Goal: Navigation & Orientation: Find specific page/section

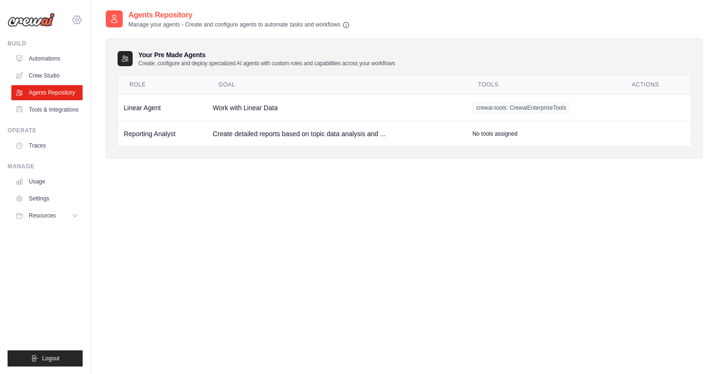
click at [79, 17] on icon at bounding box center [76, 19] width 11 height 11
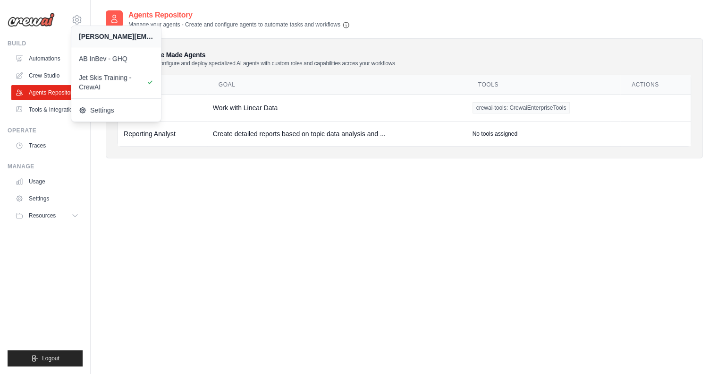
click at [273, 185] on div "Agents Repository Manage your agents - Create and configure agents to automate …" at bounding box center [404, 196] width 597 height 374
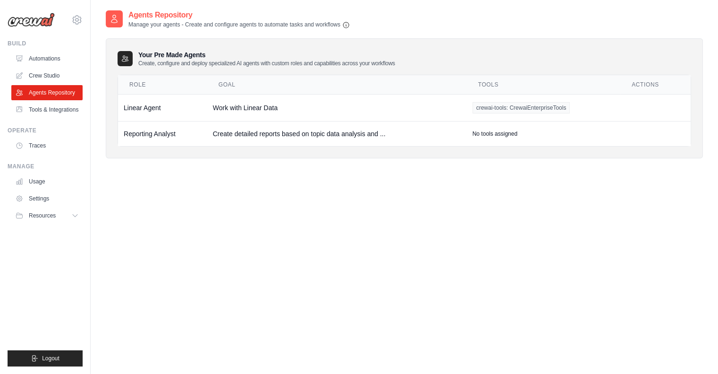
click at [612, 169] on div "Agents Repository Manage your agents - Create and configure agents to automate …" at bounding box center [404, 91] width 597 height 164
click at [263, 132] on td "Create detailed reports based on topic data analysis and ..." at bounding box center [337, 133] width 260 height 25
click at [143, 132] on td "Reporting Analyst" at bounding box center [162, 133] width 89 height 25
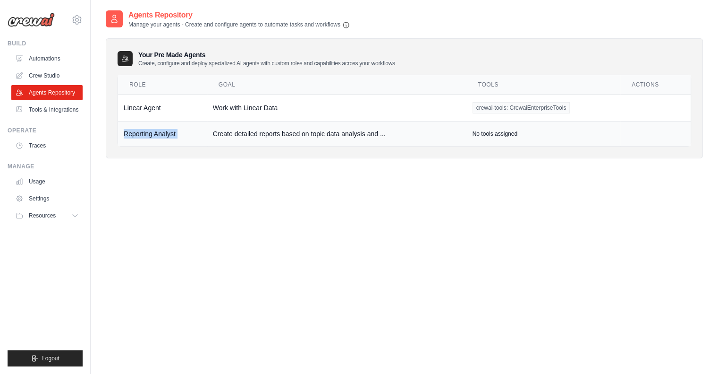
click at [143, 132] on td "Reporting Analyst" at bounding box center [162, 133] width 89 height 25
click at [198, 187] on div "Agents Repository Manage your agents - Create and configure agents to automate …" at bounding box center [404, 196] width 597 height 374
click at [78, 20] on icon at bounding box center [77, 19] width 3 height 3
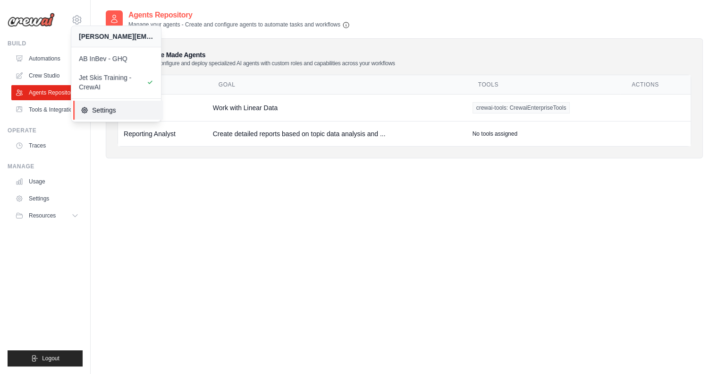
click at [113, 117] on link "Settings" at bounding box center [118, 110] width 90 height 19
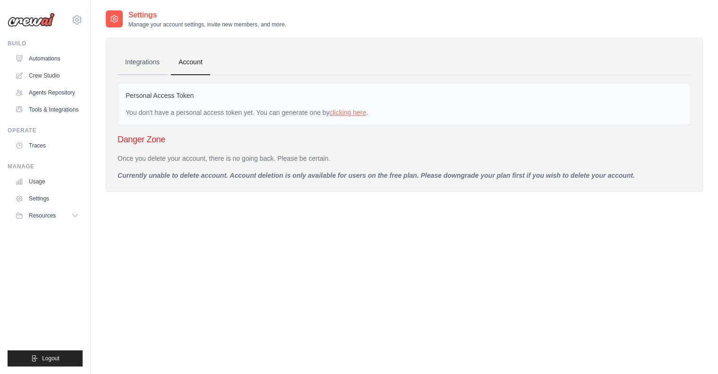
click at [138, 64] on link "Integrations" at bounding box center [143, 63] width 50 height 26
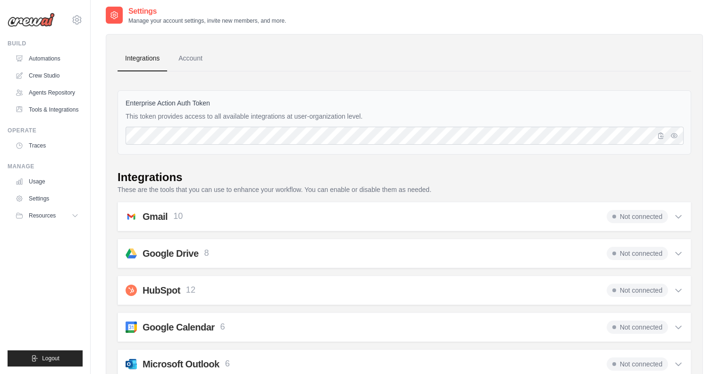
scroll to position [4, 0]
click at [680, 136] on div at bounding box center [669, 136] width 28 height 18
click at [674, 136] on icon "button" at bounding box center [674, 135] width 2 height 2
click at [674, 136] on icon "button" at bounding box center [675, 135] width 8 height 8
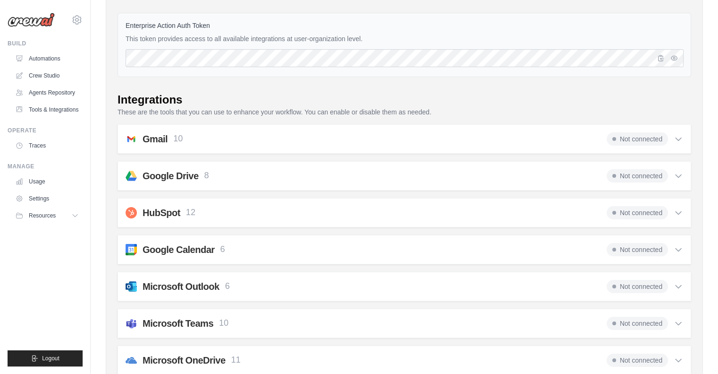
scroll to position [0, 0]
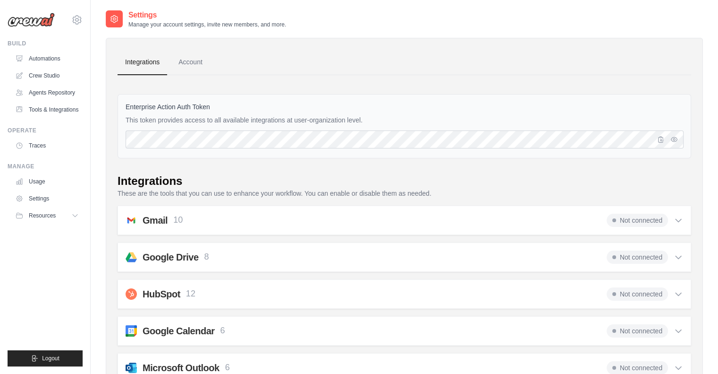
click at [80, 19] on icon at bounding box center [76, 19] width 11 height 11
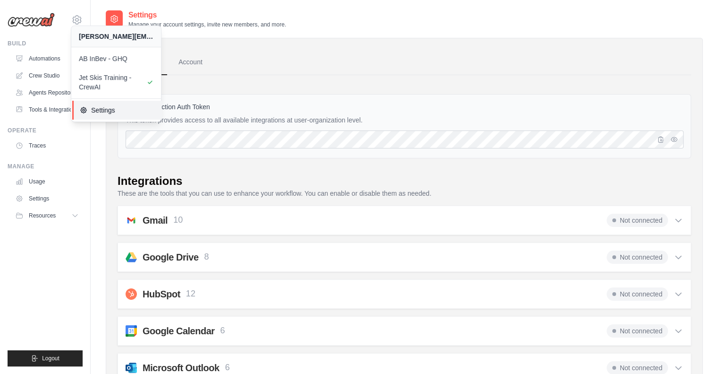
click at [105, 110] on span "Settings" at bounding box center [117, 109] width 75 height 9
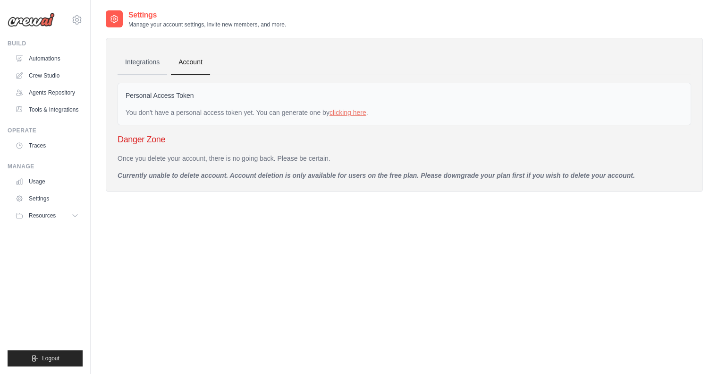
click at [146, 69] on link "Integrations" at bounding box center [143, 63] width 50 height 26
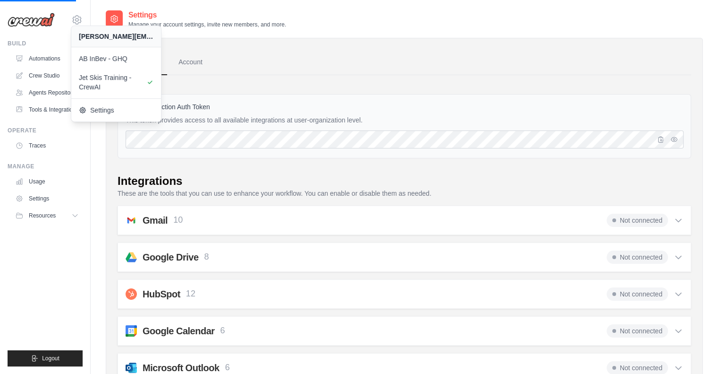
click at [245, 152] on div "Enterprise Action Auth Token This token provides access to all available integr…" at bounding box center [405, 126] width 574 height 64
click at [114, 17] on icon at bounding box center [114, 18] width 9 height 9
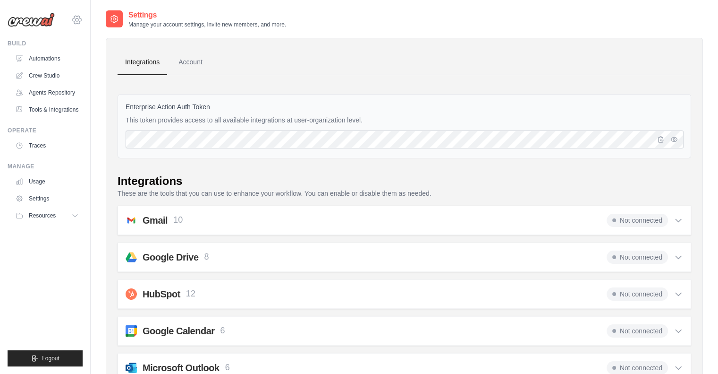
click at [79, 23] on icon at bounding box center [76, 19] width 11 height 11
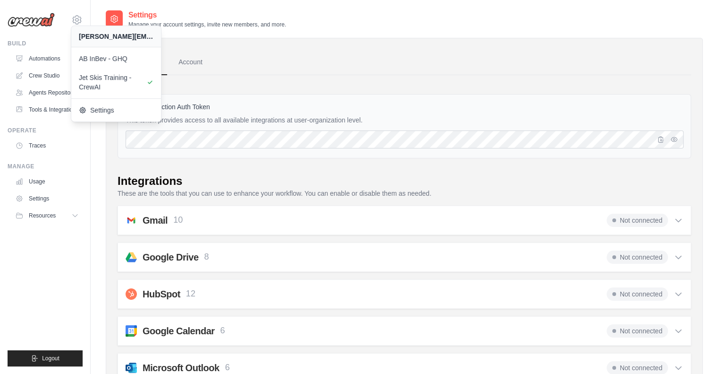
click at [249, 54] on ul "Integrations Account" at bounding box center [405, 63] width 574 height 26
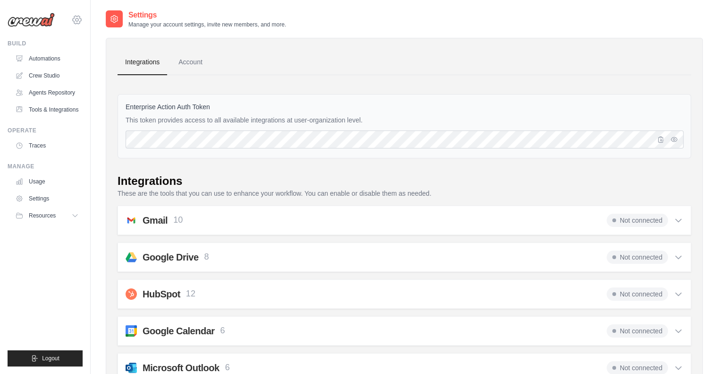
click at [80, 22] on icon at bounding box center [76, 19] width 11 height 11
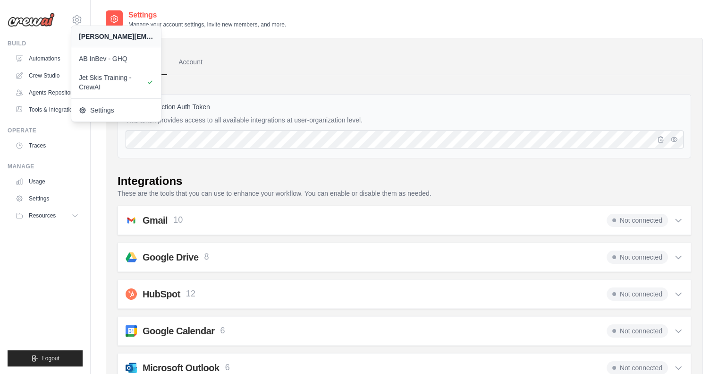
click at [609, 51] on ul "Integrations Account" at bounding box center [405, 63] width 574 height 26
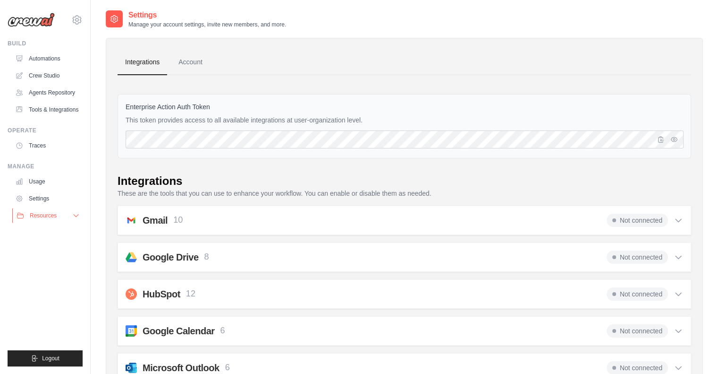
click at [63, 219] on button "Resources" at bounding box center [47, 215] width 71 height 15
click at [64, 111] on link "Tools & Integrations" at bounding box center [47, 109] width 71 height 15
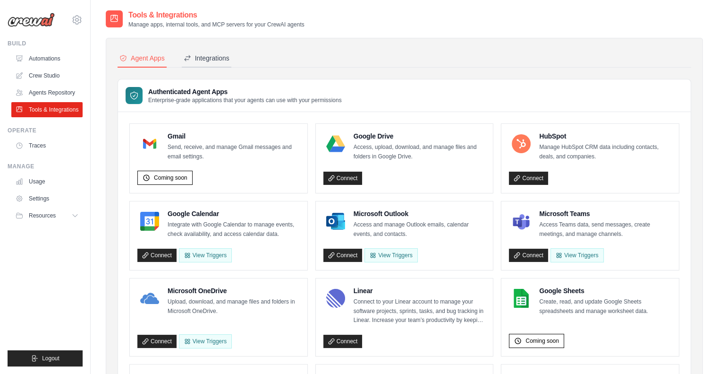
click at [211, 56] on div "Integrations" at bounding box center [207, 57] width 46 height 9
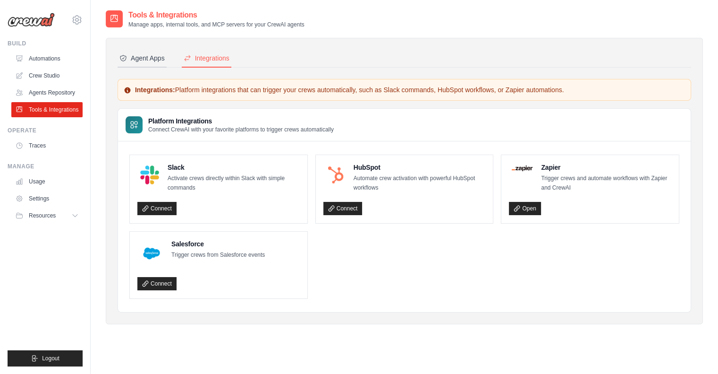
click at [149, 58] on div "Agent Apps" at bounding box center [141, 57] width 45 height 9
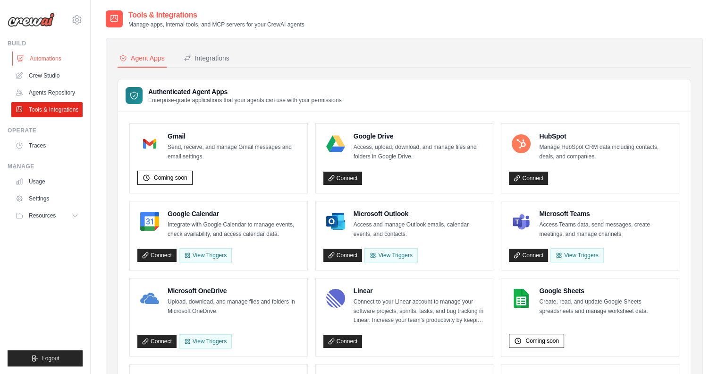
click at [34, 60] on link "Automations" at bounding box center [47, 58] width 71 height 15
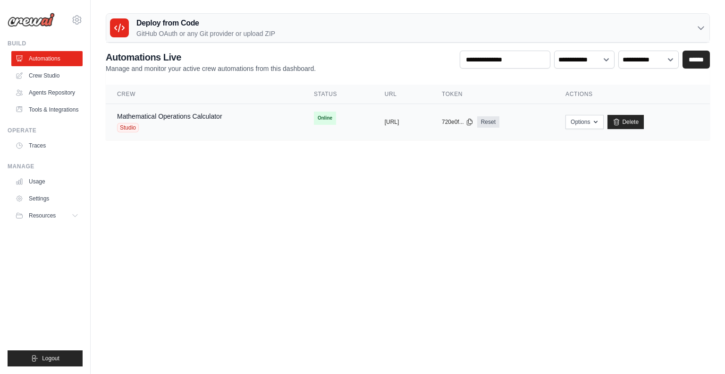
click at [228, 127] on div "Mathematical Operations Calculator Studio" at bounding box center [204, 121] width 174 height 21
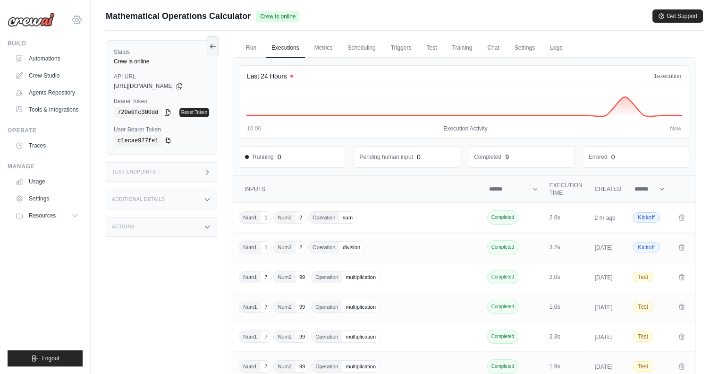
click at [82, 20] on icon at bounding box center [76, 19] width 11 height 11
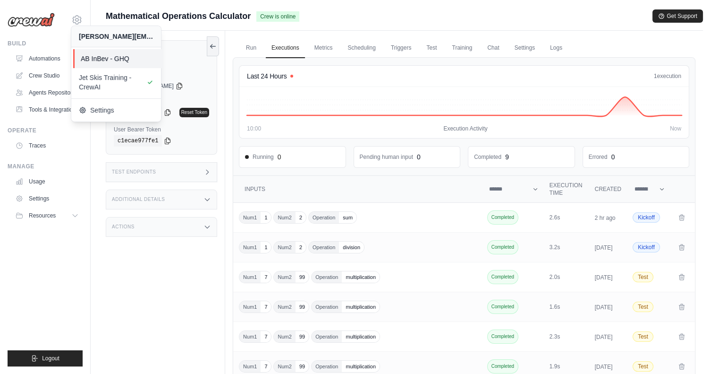
click at [121, 63] on link "AB InBev - GHQ" at bounding box center [118, 58] width 90 height 19
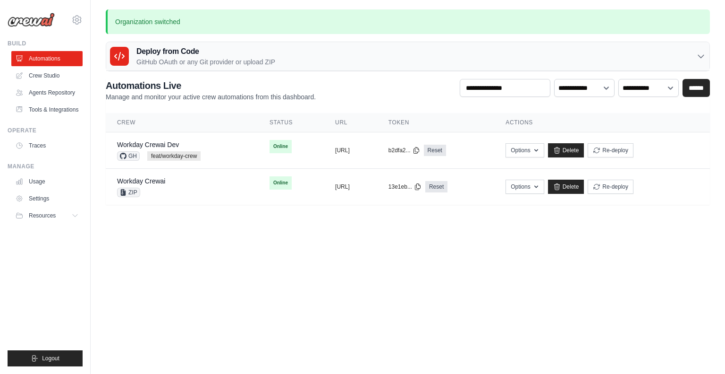
click at [338, 223] on main "Organization switched Deploy from Code GitHub OAuth or any Git provider or uplo…" at bounding box center [408, 112] width 635 height 225
click at [77, 20] on icon at bounding box center [76, 19] width 11 height 11
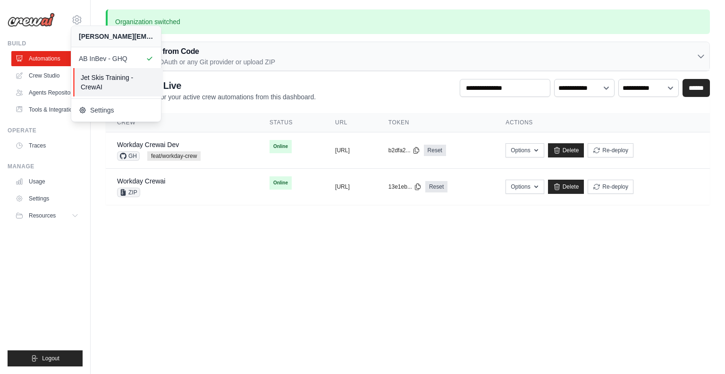
click at [98, 79] on span "Jet Skis Training - CrewAI" at bounding box center [118, 82] width 75 height 19
click at [474, 279] on body "anshuman.tripathi@ab-inbev.com AB InBev - GHQ Jet Skis Training - CrewAI GitHub" at bounding box center [362, 187] width 725 height 374
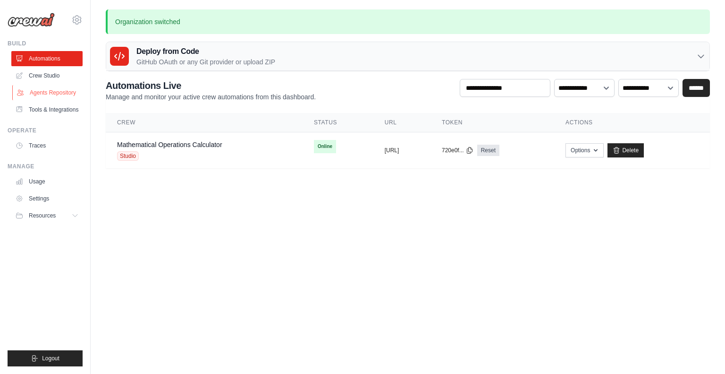
click at [67, 92] on link "Agents Repository" at bounding box center [47, 92] width 71 height 15
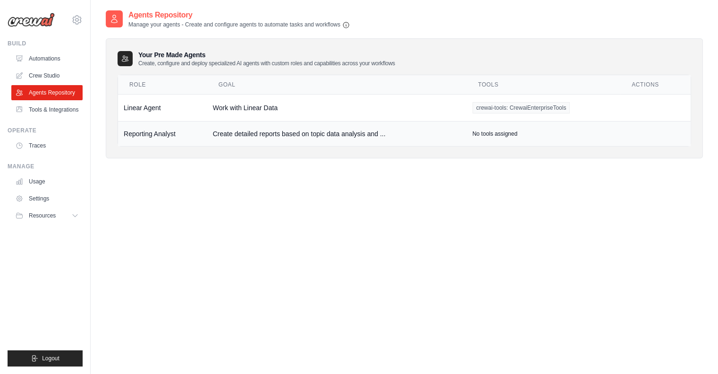
click at [198, 131] on td "Reporting Analyst" at bounding box center [162, 133] width 89 height 25
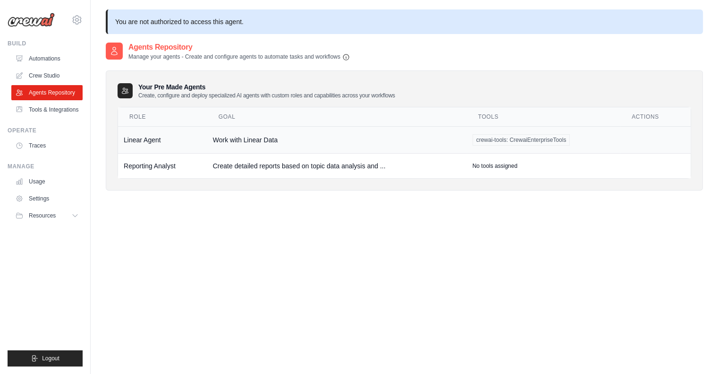
click at [513, 136] on span "crewai-tools: CrewaiEnterpriseTools" at bounding box center [522, 139] width 98 height 11
click at [51, 200] on link "Settings" at bounding box center [47, 198] width 71 height 15
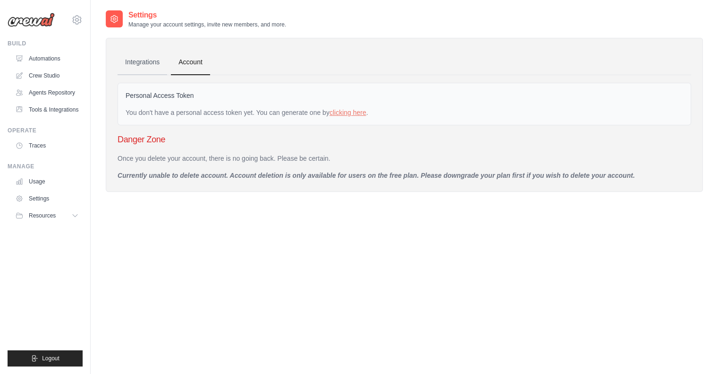
click at [145, 62] on link "Integrations" at bounding box center [143, 63] width 50 height 26
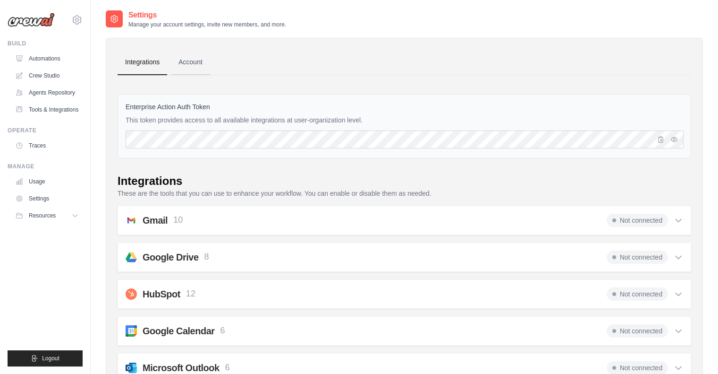
click at [193, 67] on link "Account" at bounding box center [190, 63] width 39 height 26
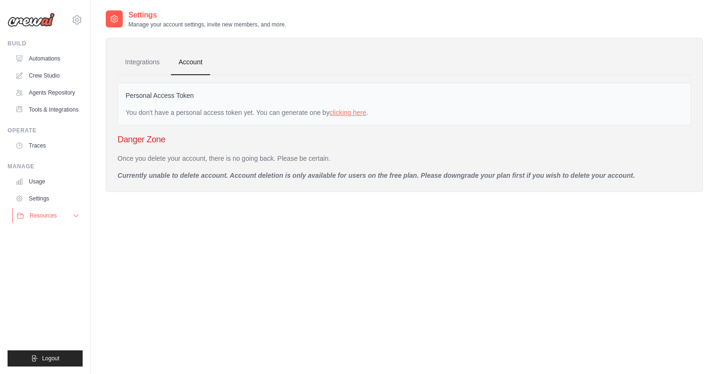
click at [78, 215] on icon at bounding box center [76, 216] width 8 height 8
click at [78, 18] on icon at bounding box center [76, 19] width 11 height 11
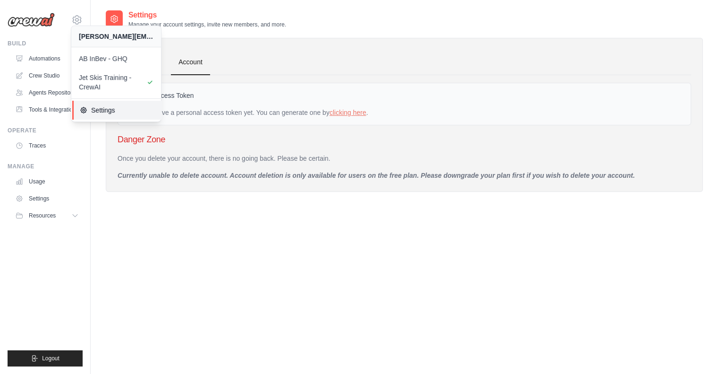
click at [102, 110] on span "Settings" at bounding box center [117, 109] width 75 height 9
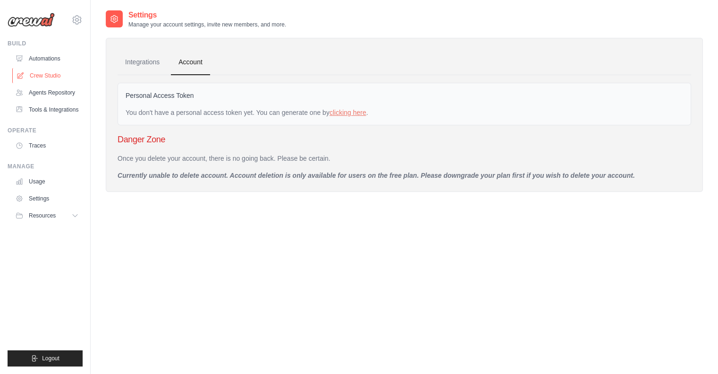
click at [57, 71] on link "Crew Studio" at bounding box center [47, 75] width 71 height 15
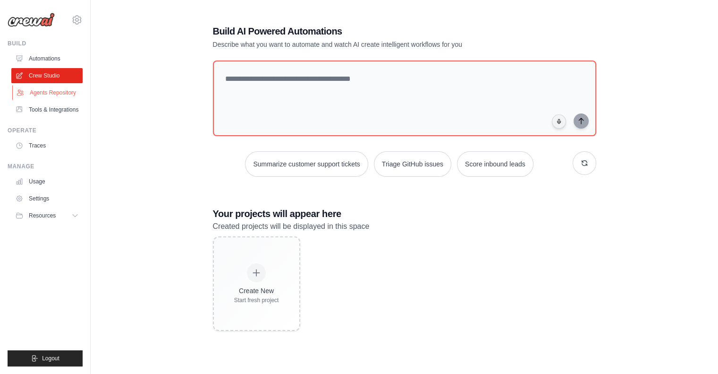
click at [59, 98] on link "Agents Repository" at bounding box center [47, 92] width 71 height 15
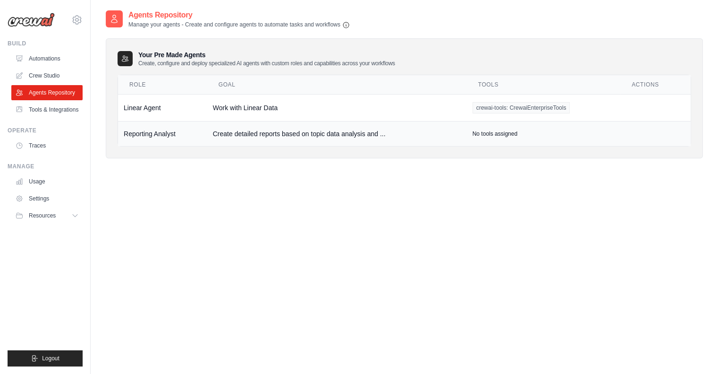
click at [329, 136] on td "Create detailed reports based on topic data analysis and ..." at bounding box center [337, 133] width 260 height 25
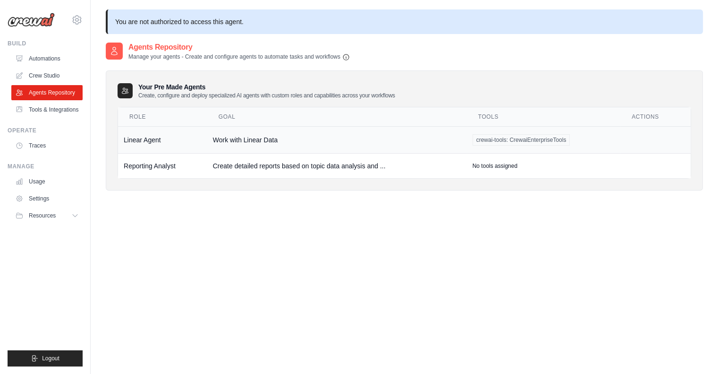
click at [147, 140] on td "Linear Agent" at bounding box center [162, 139] width 89 height 27
